Goal: Information Seeking & Learning: Compare options

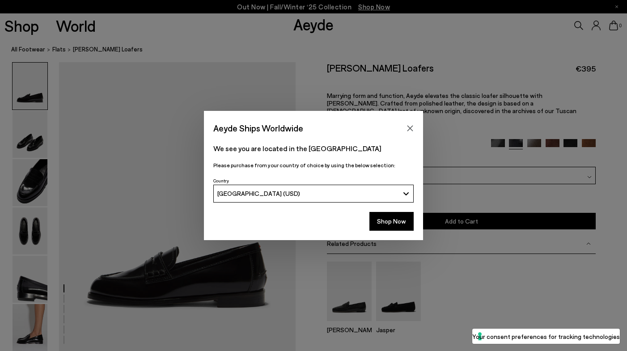
scroll to position [50, 0]
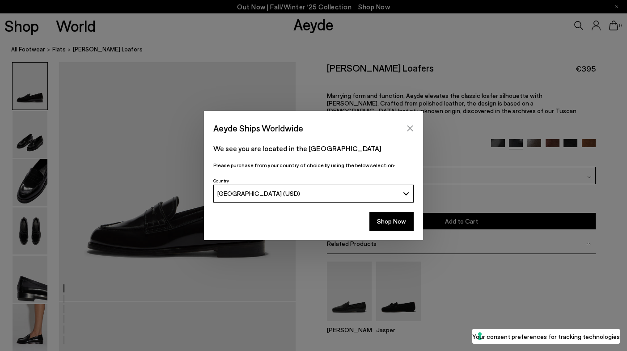
click at [410, 126] on icon "Close" at bounding box center [409, 128] width 7 height 7
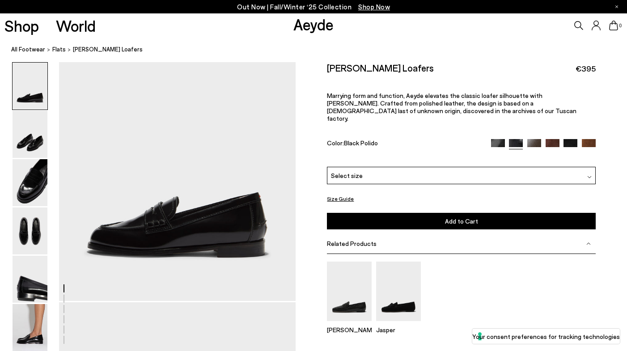
click at [539, 130] on div "Oscar Leather Loafers €395 Marrying form and function, Aeyde elevates the class…" at bounding box center [461, 114] width 268 height 105
click at [535, 139] on img at bounding box center [534, 146] width 14 height 14
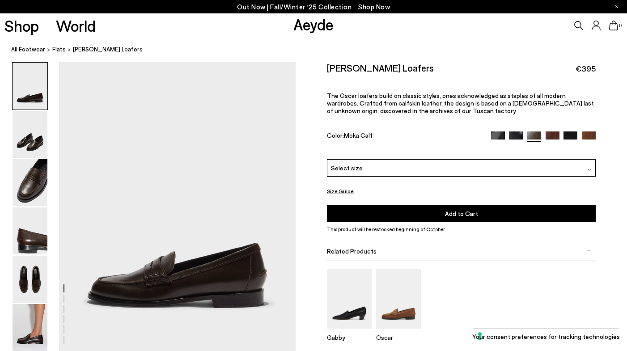
click at [555, 135] on img at bounding box center [552, 138] width 14 height 14
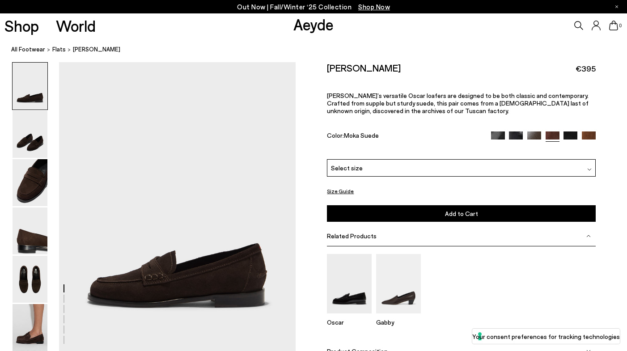
click at [497, 137] on img at bounding box center [498, 138] width 14 height 14
